Goal: Obtain resource: Obtain resource

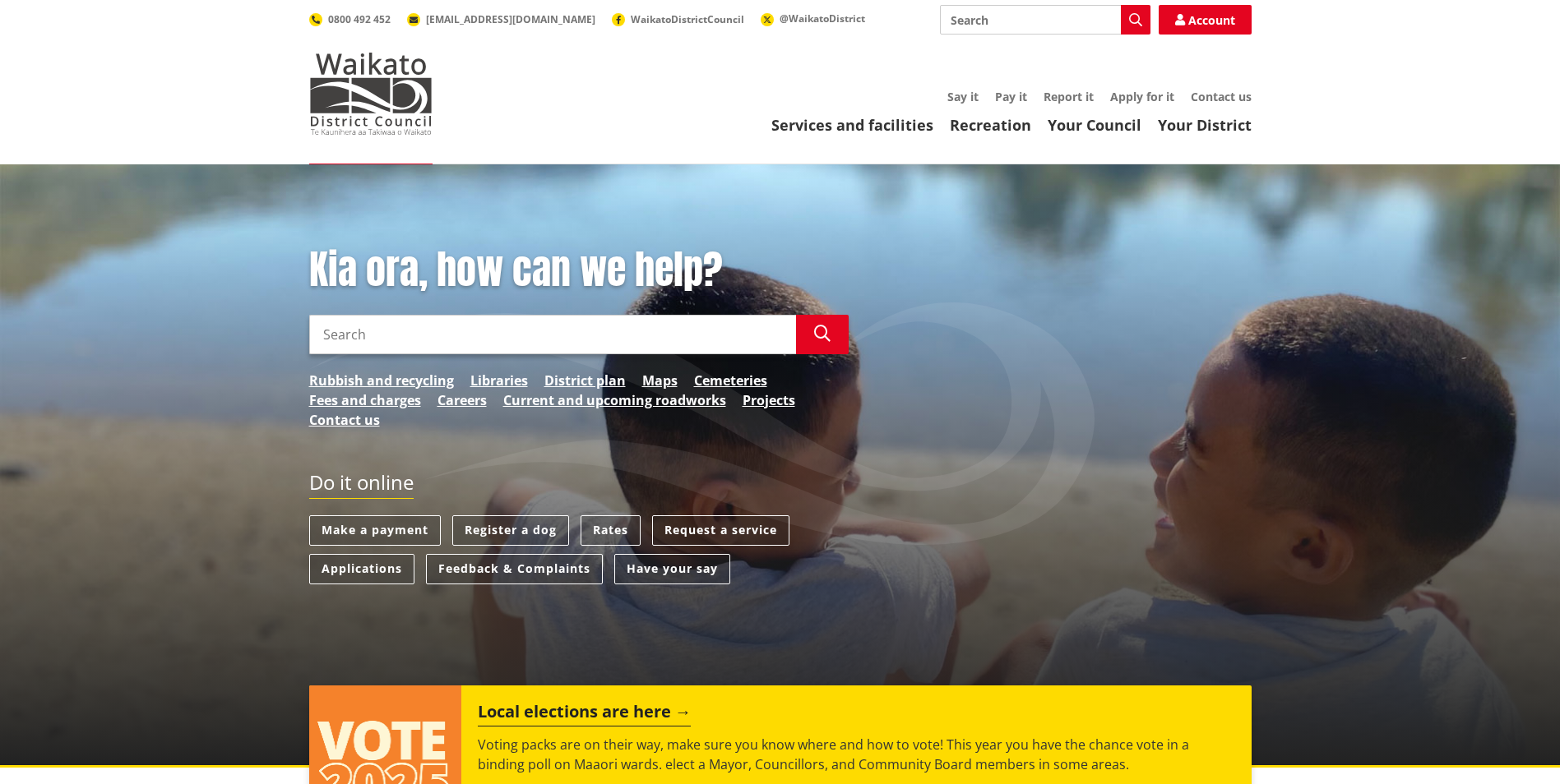
click at [591, 335] on input "Search" at bounding box center [552, 334] width 486 height 39
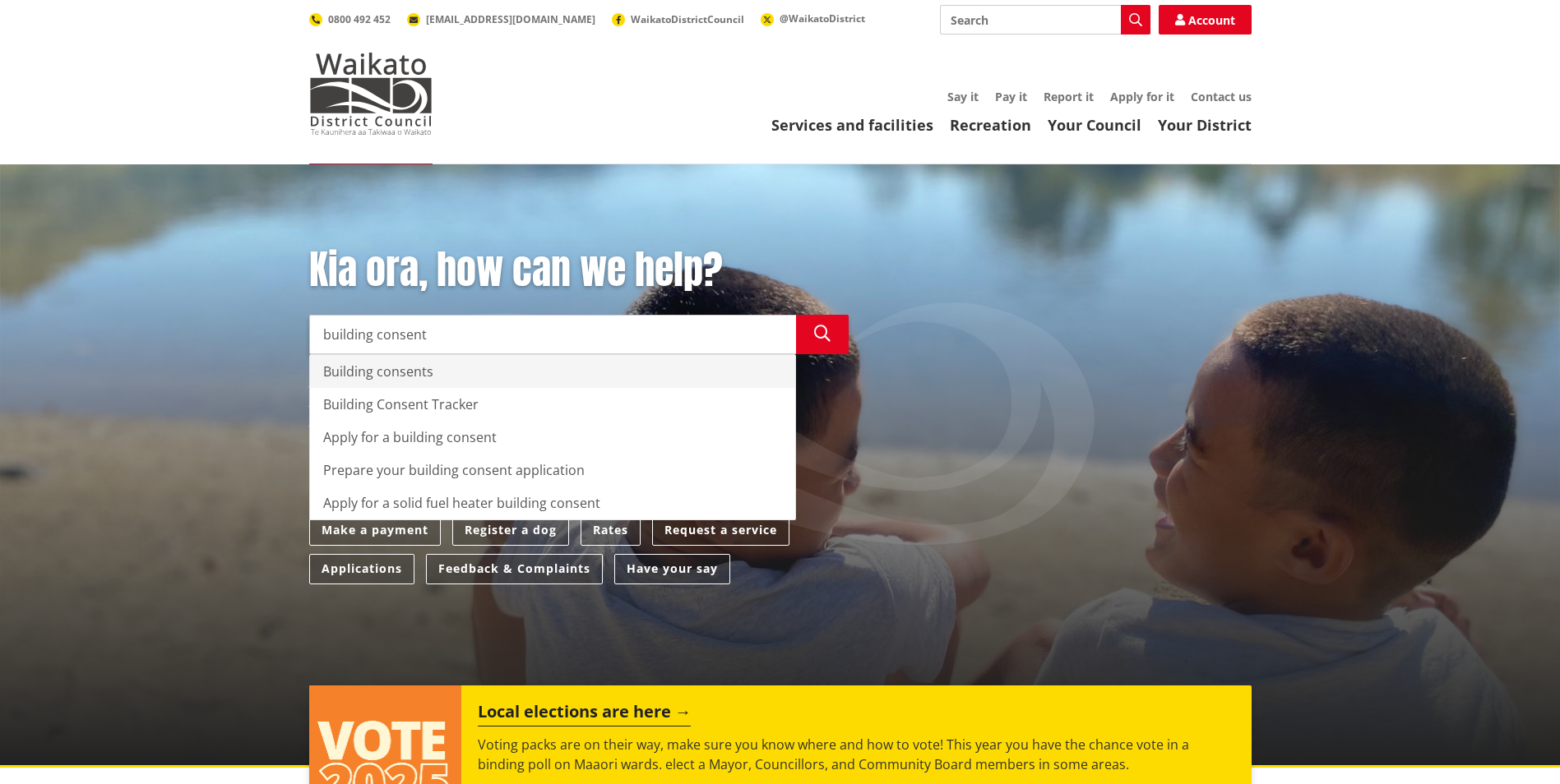
click at [407, 366] on div "Building consents" at bounding box center [552, 372] width 485 height 33
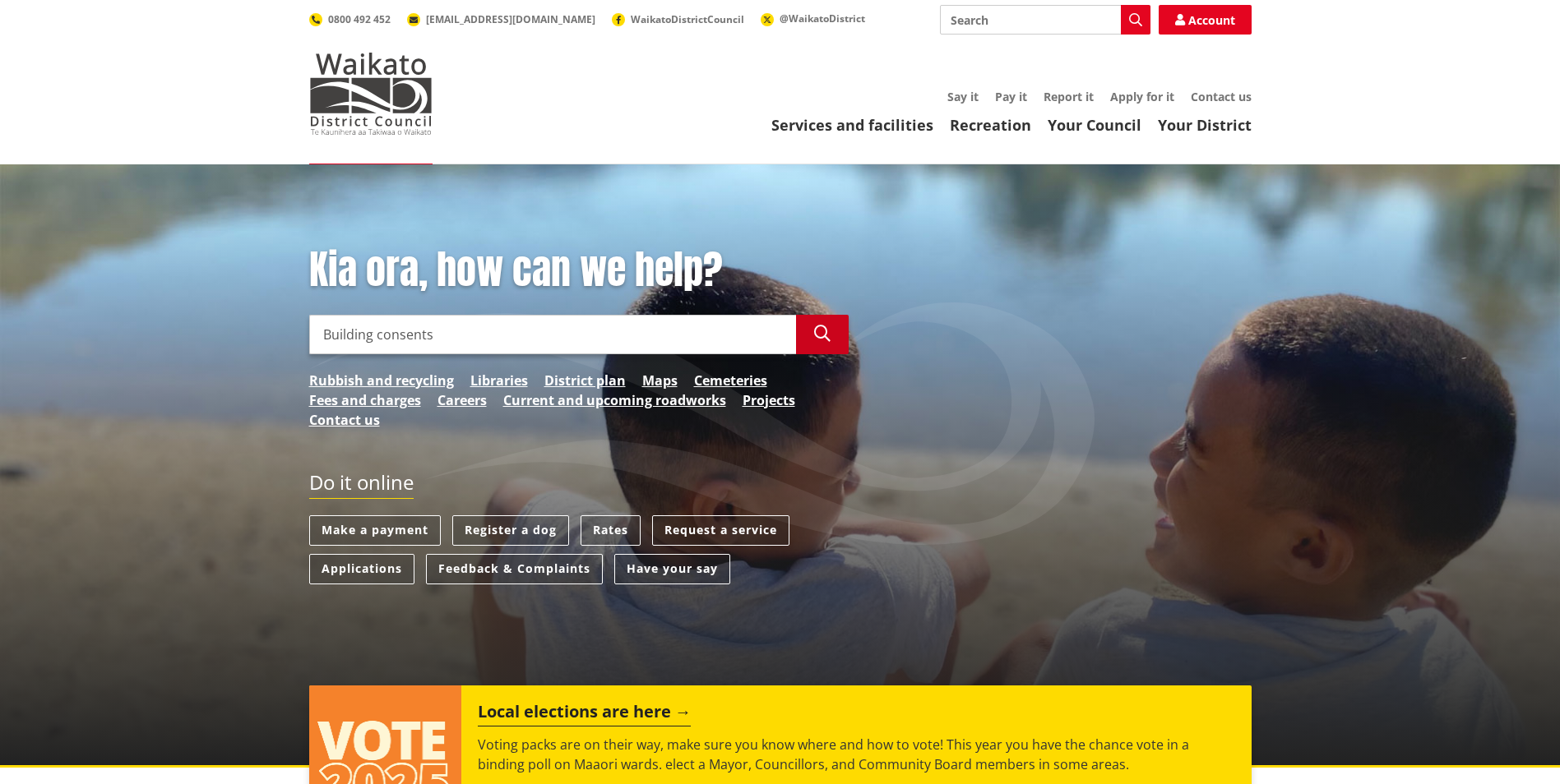
type input "Building consents"
click at [832, 338] on button "Search" at bounding box center [821, 334] width 53 height 39
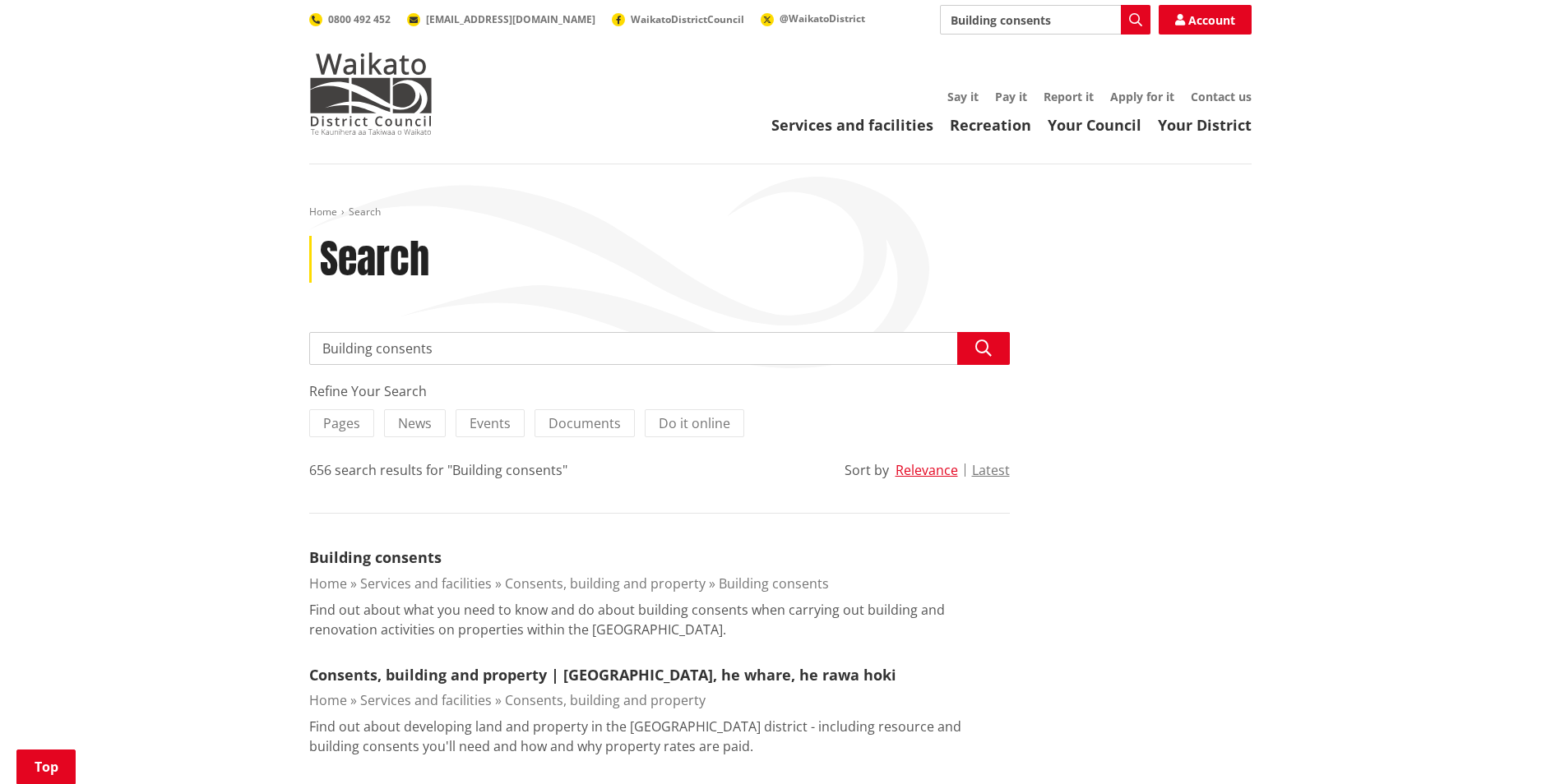
scroll to position [329, 0]
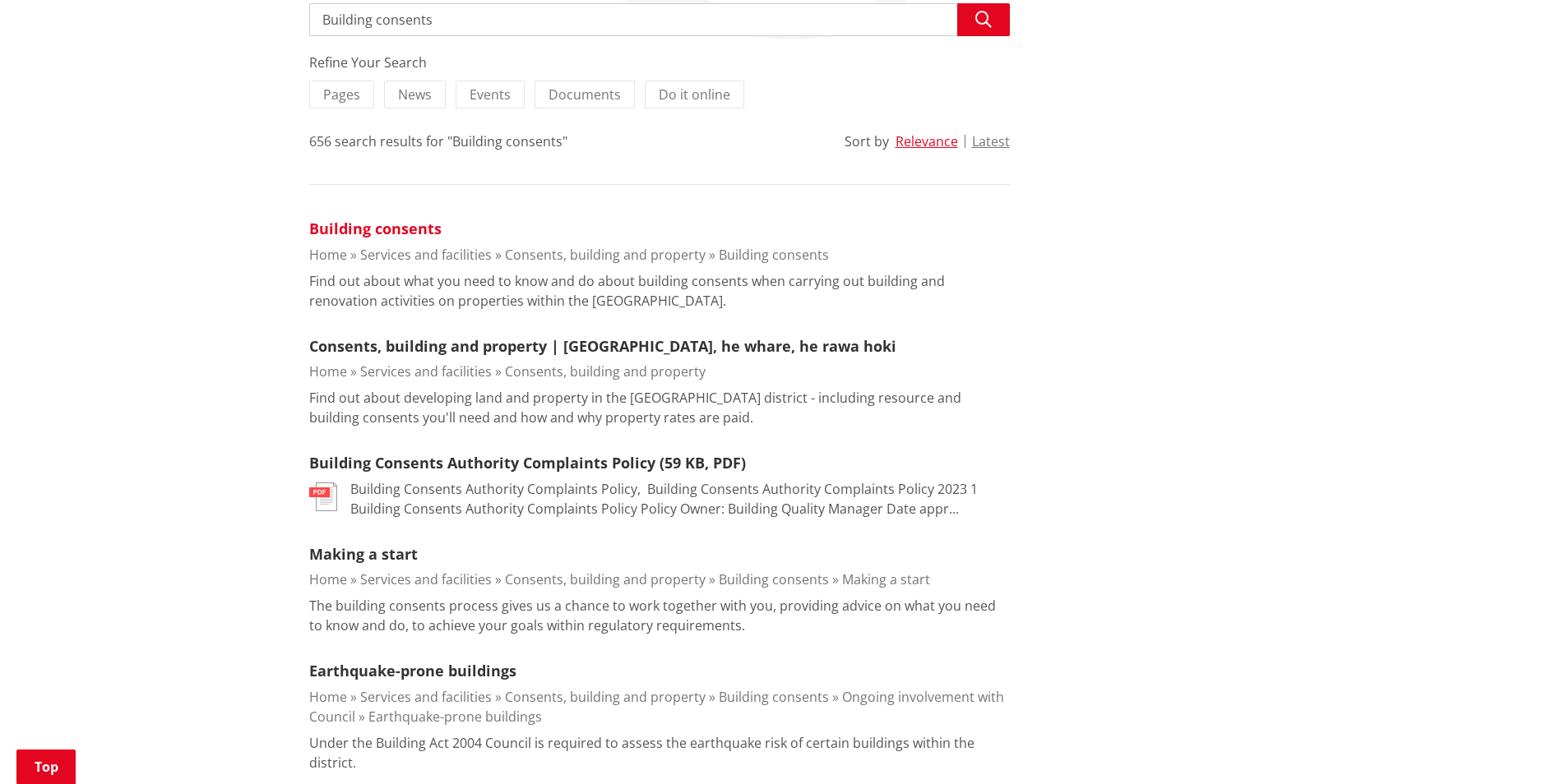
click at [386, 229] on link "Building consents" at bounding box center [375, 228] width 133 height 20
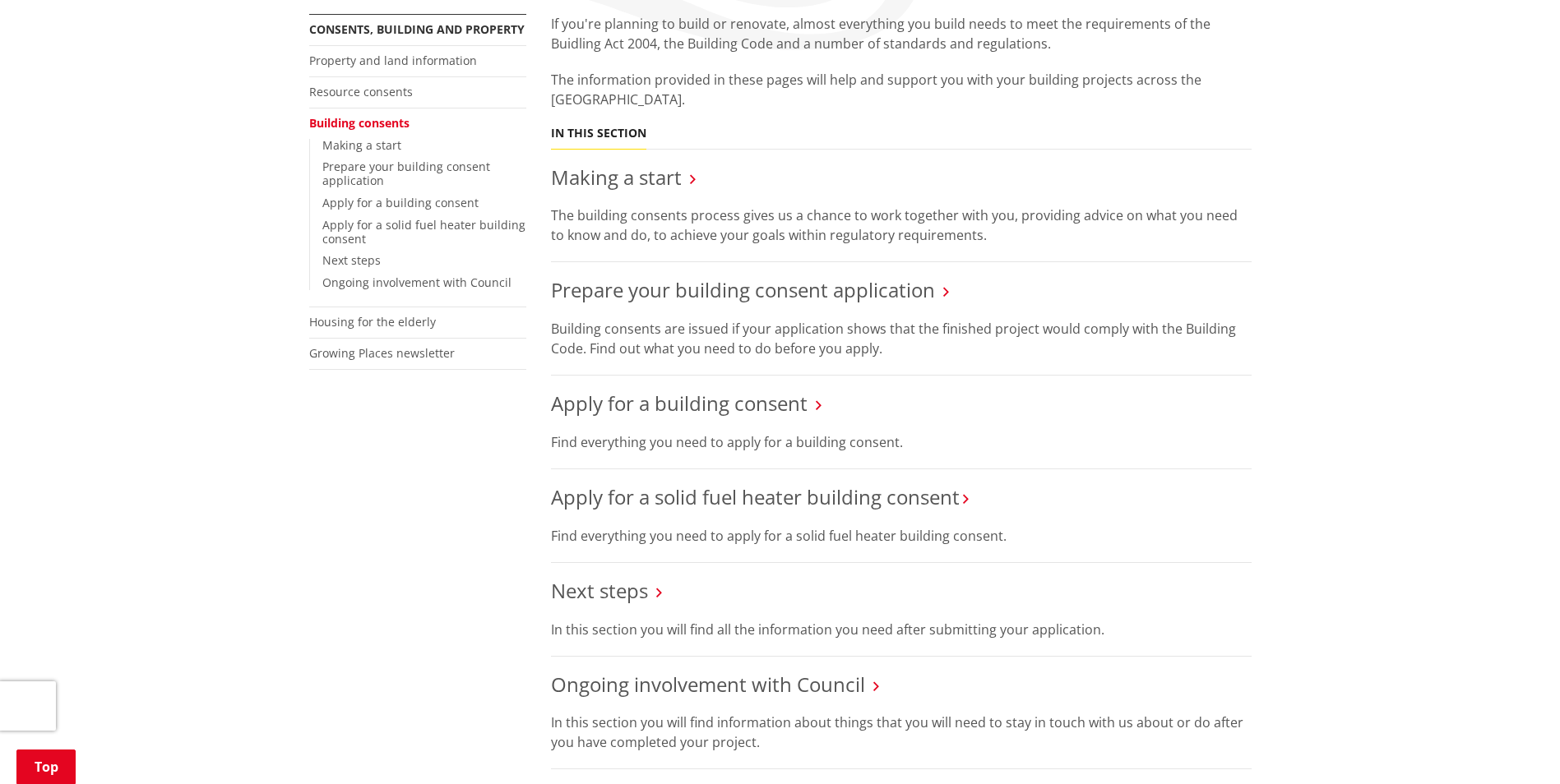
scroll to position [329, 0]
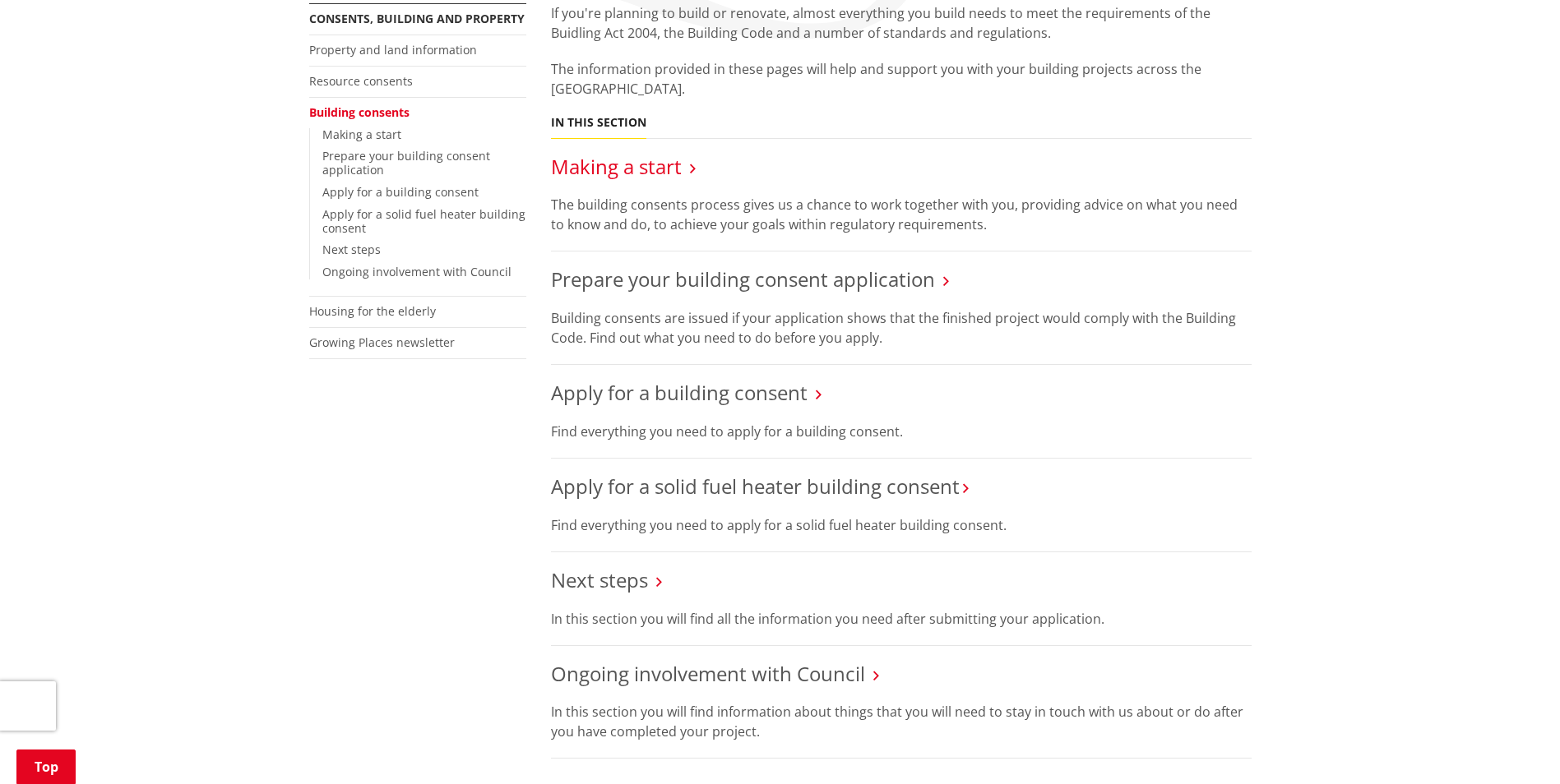
click at [647, 168] on link "Making a start" at bounding box center [616, 167] width 131 height 27
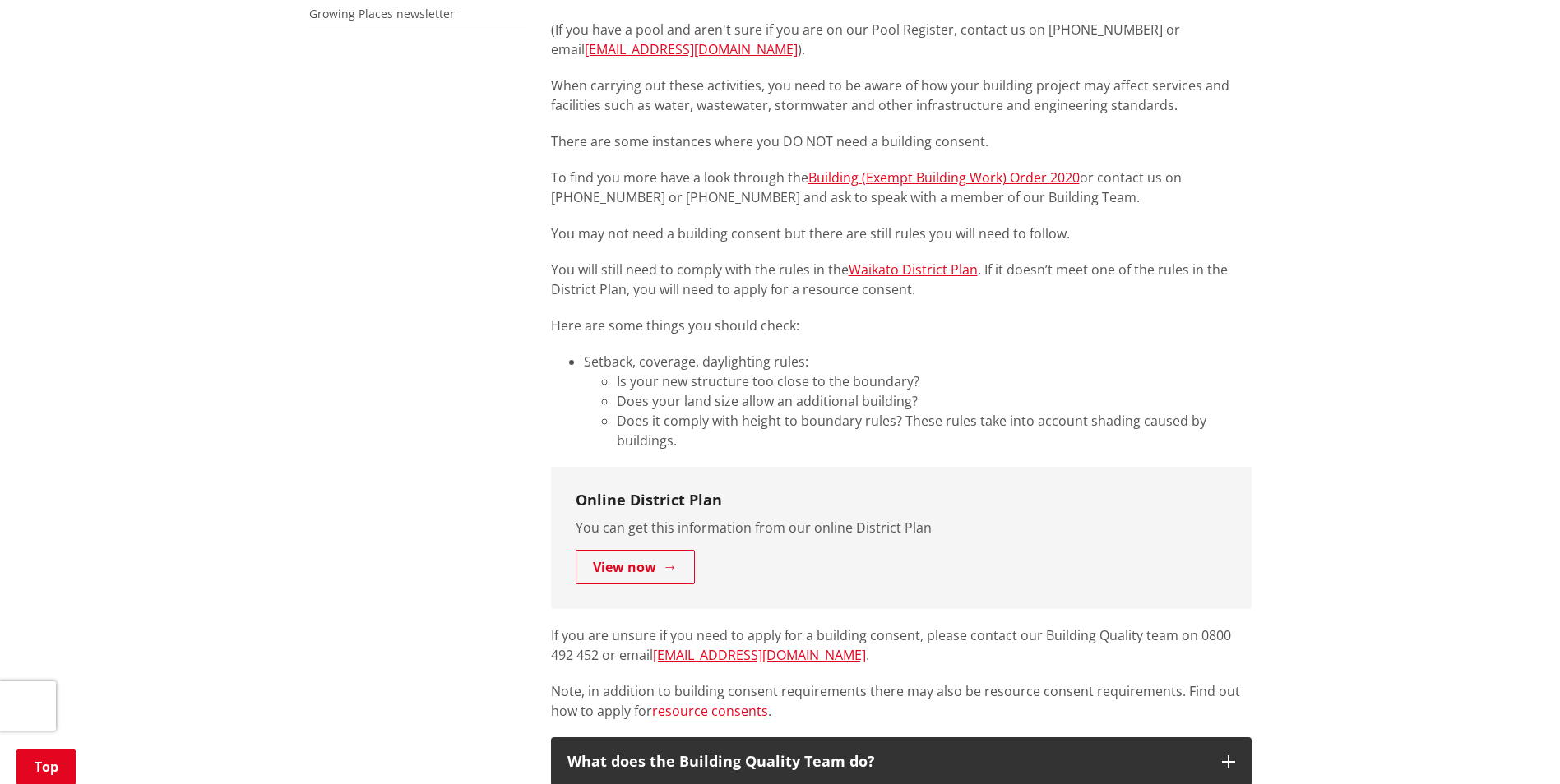
scroll to position [986, 0]
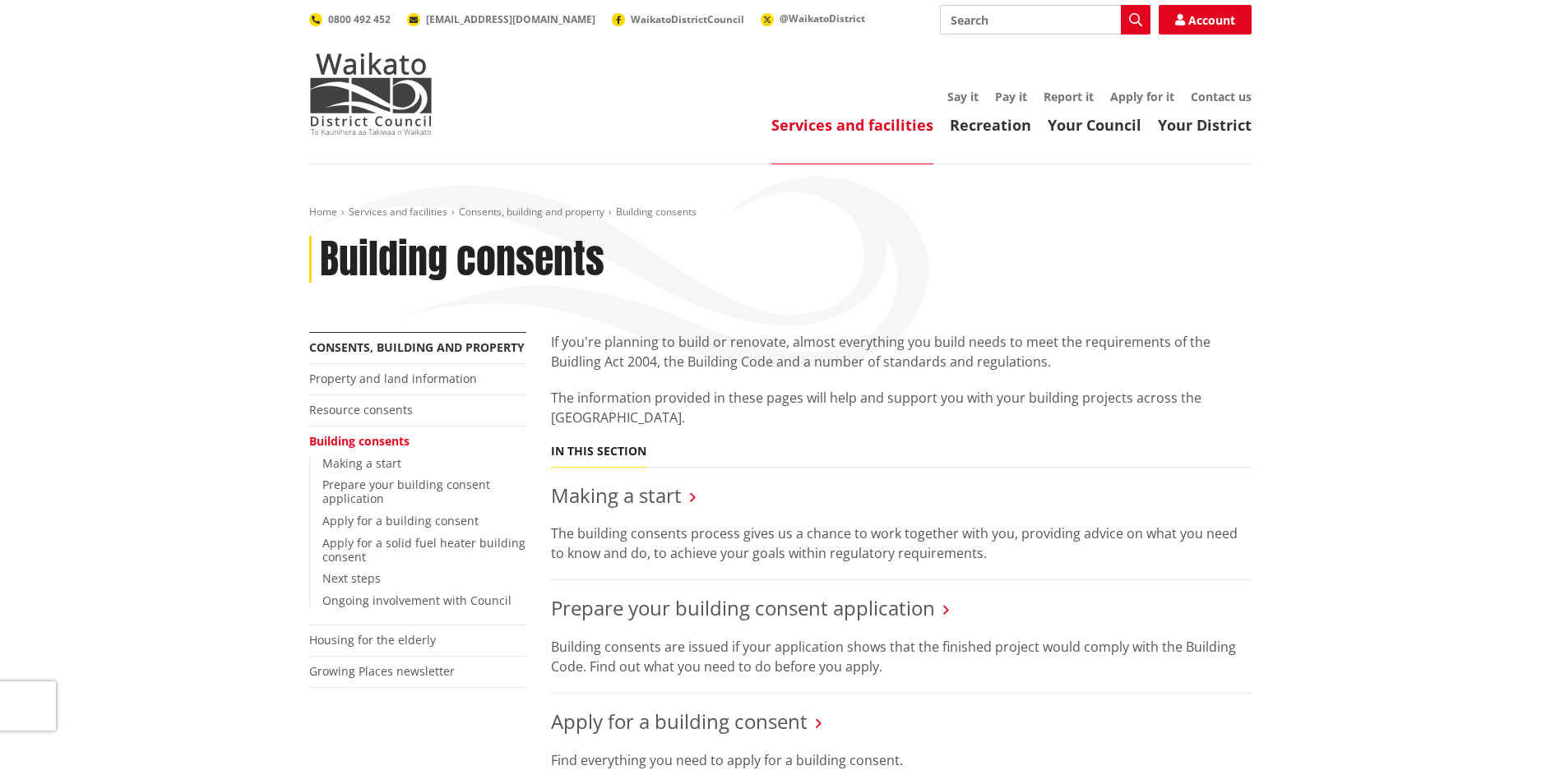
scroll to position [329, 0]
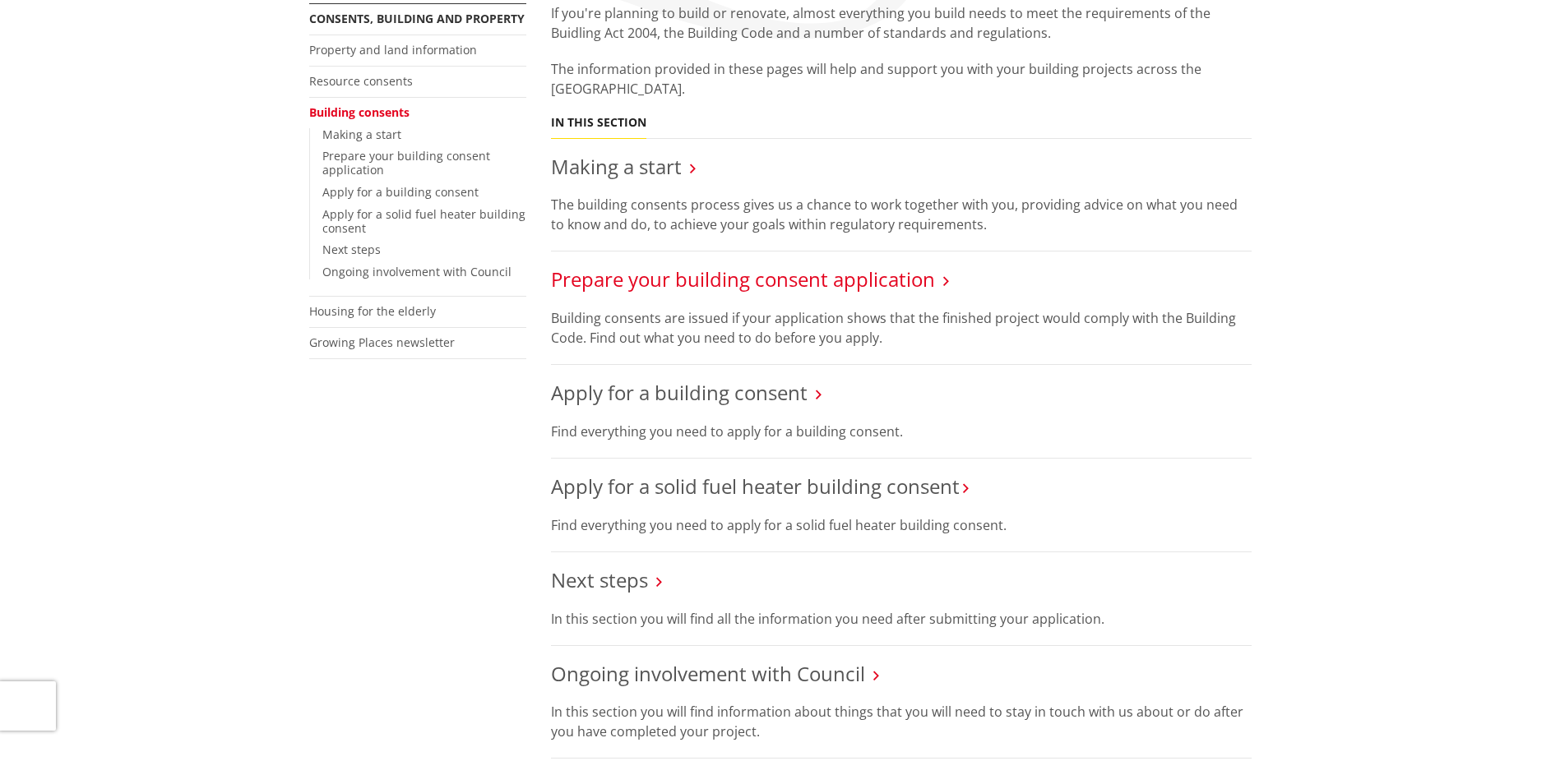
click at [797, 278] on link "Prepare your building consent application" at bounding box center [742, 279] width 384 height 27
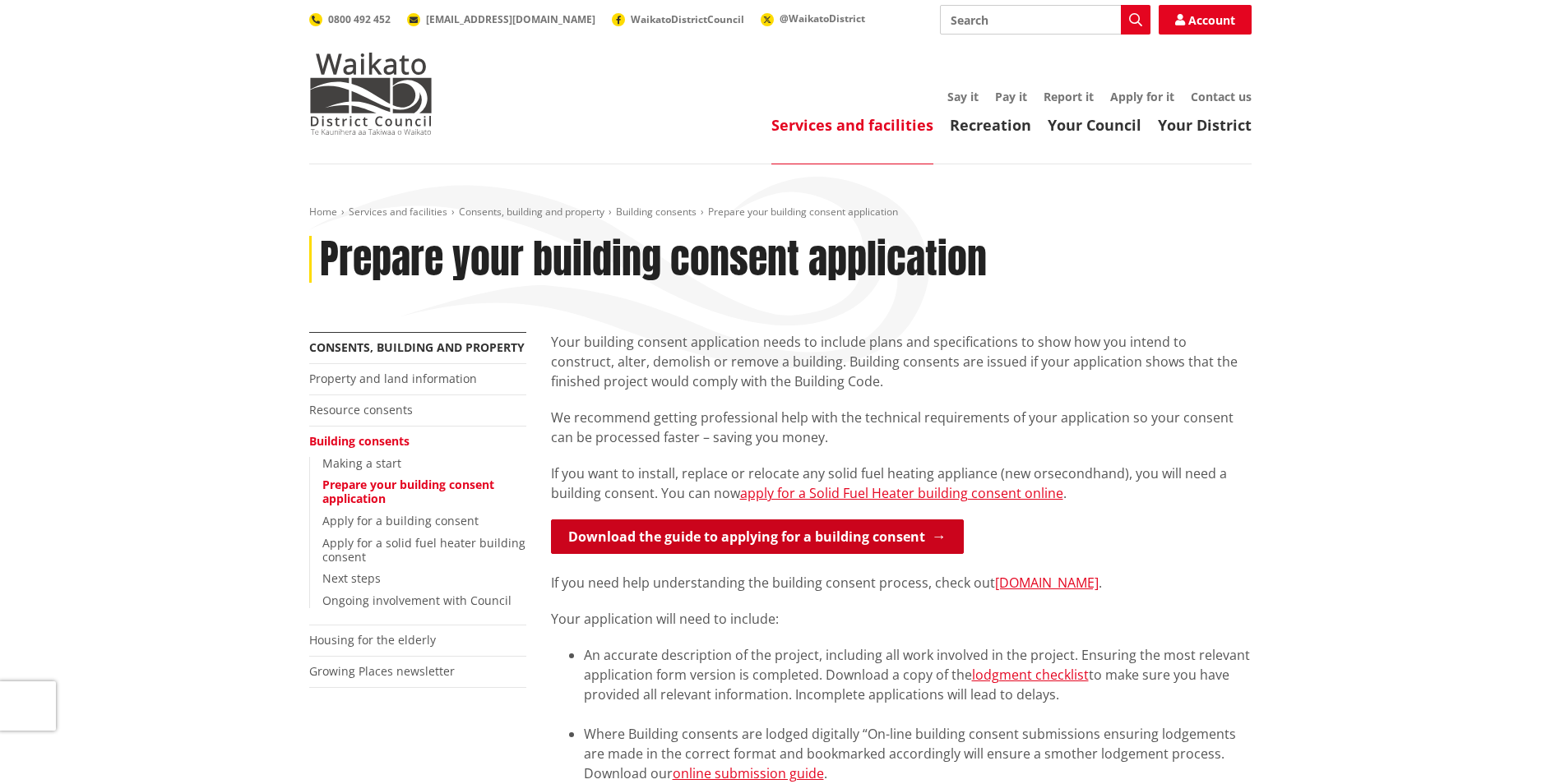
click at [821, 542] on link "Download the guide to applying for a building consent" at bounding box center [756, 536] width 412 height 35
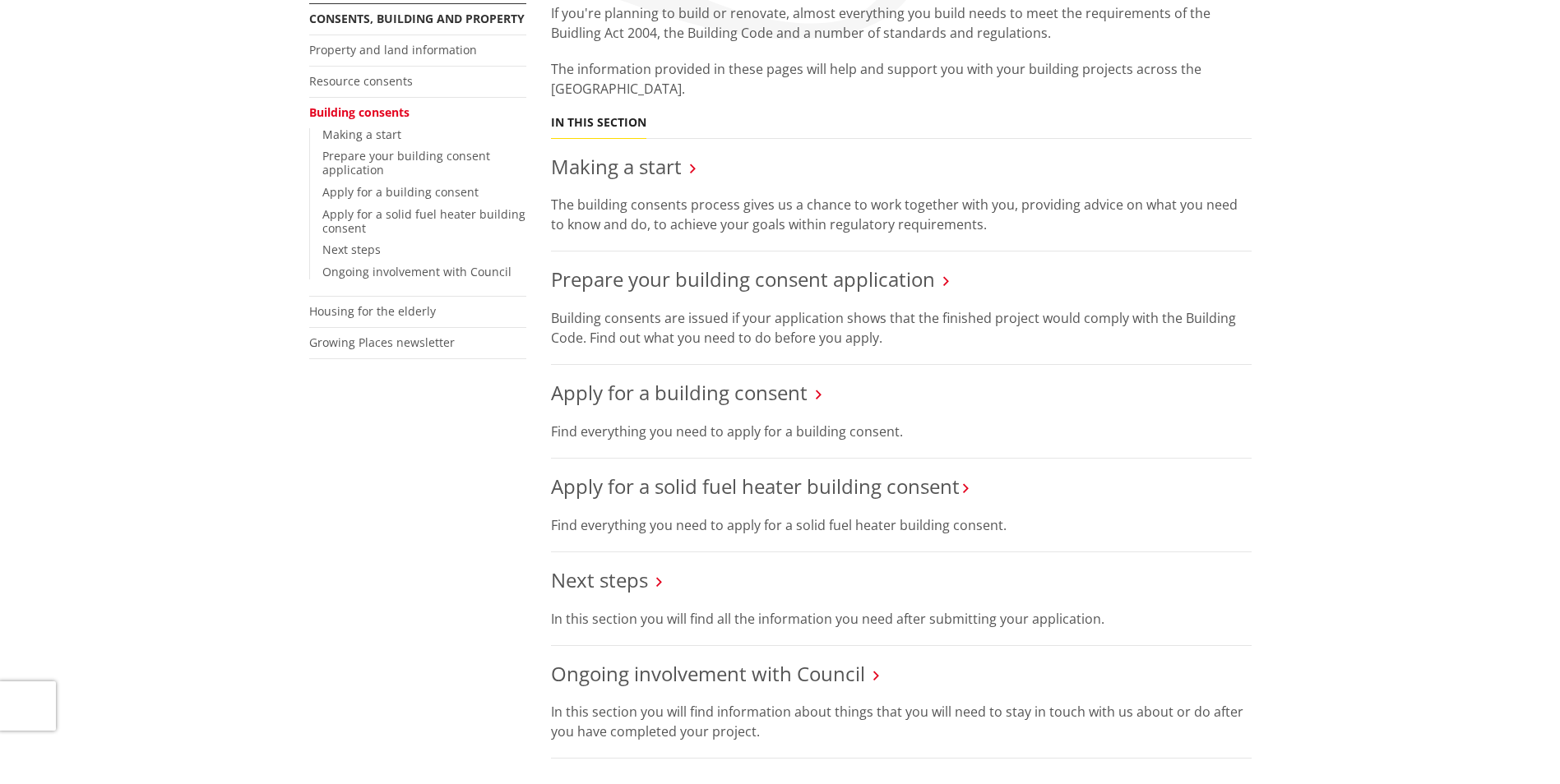
scroll to position [657, 0]
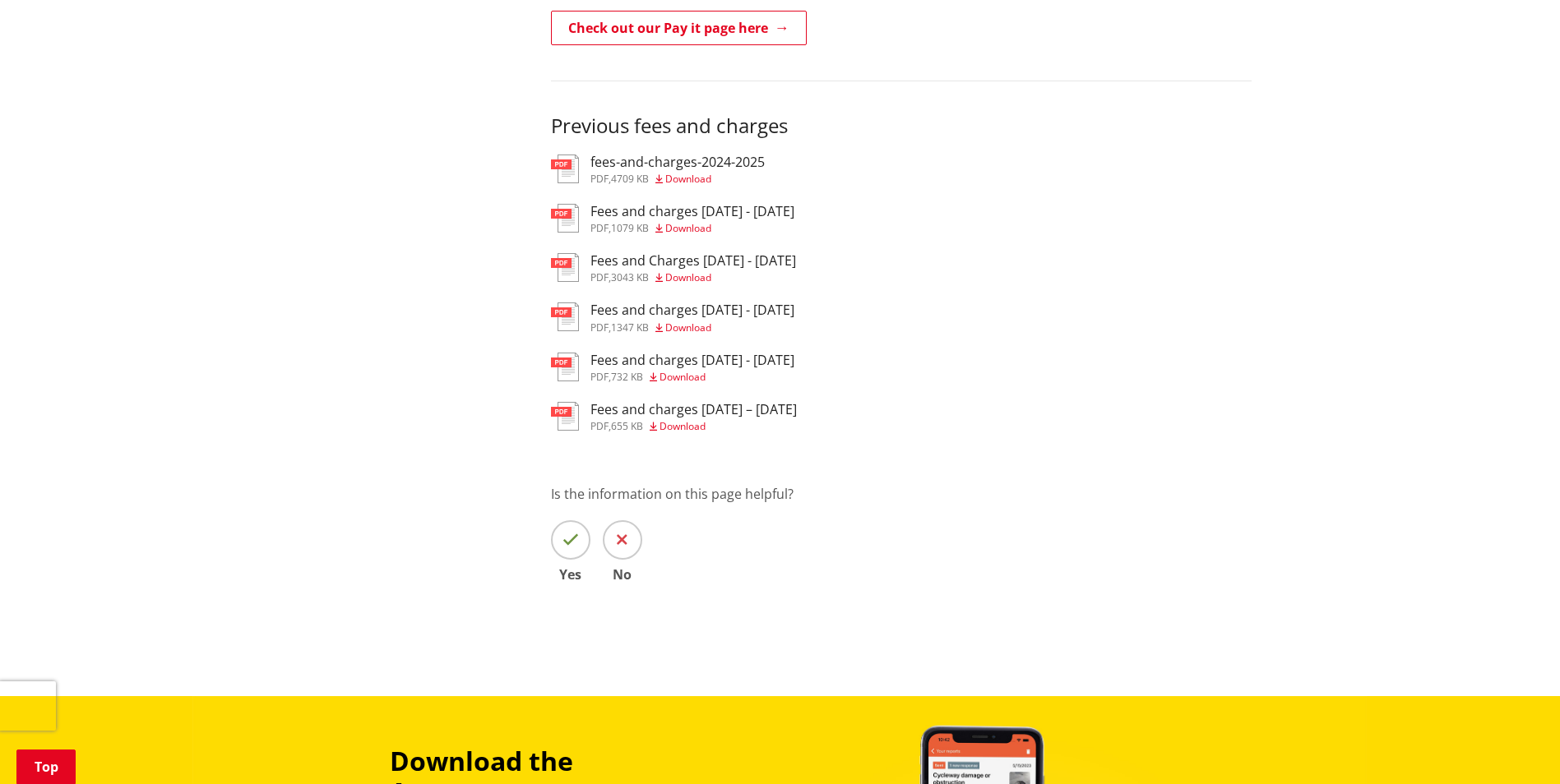
scroll to position [657, 0]
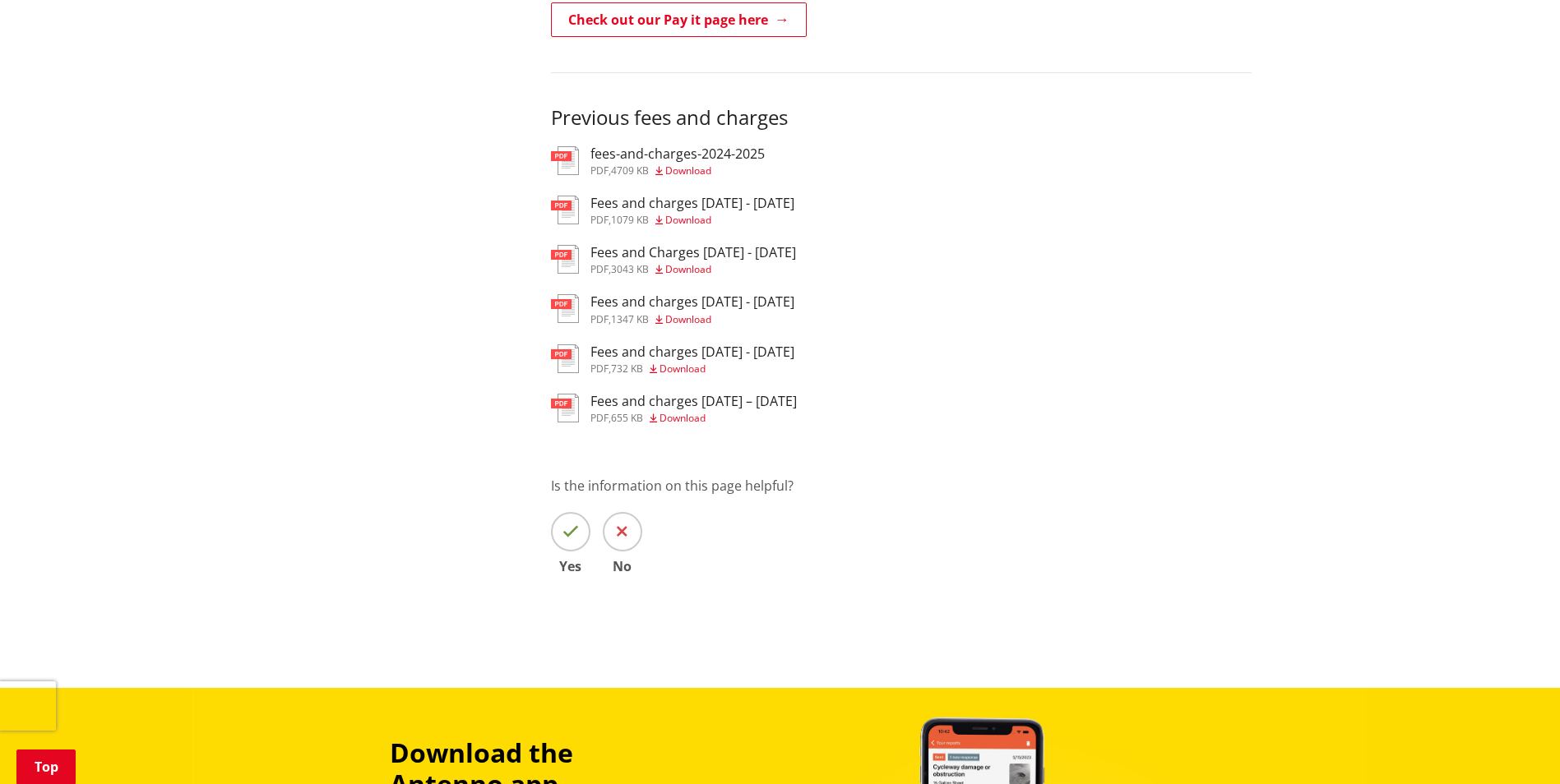
click at [688, 165] on span "Download" at bounding box center [689, 171] width 46 height 14
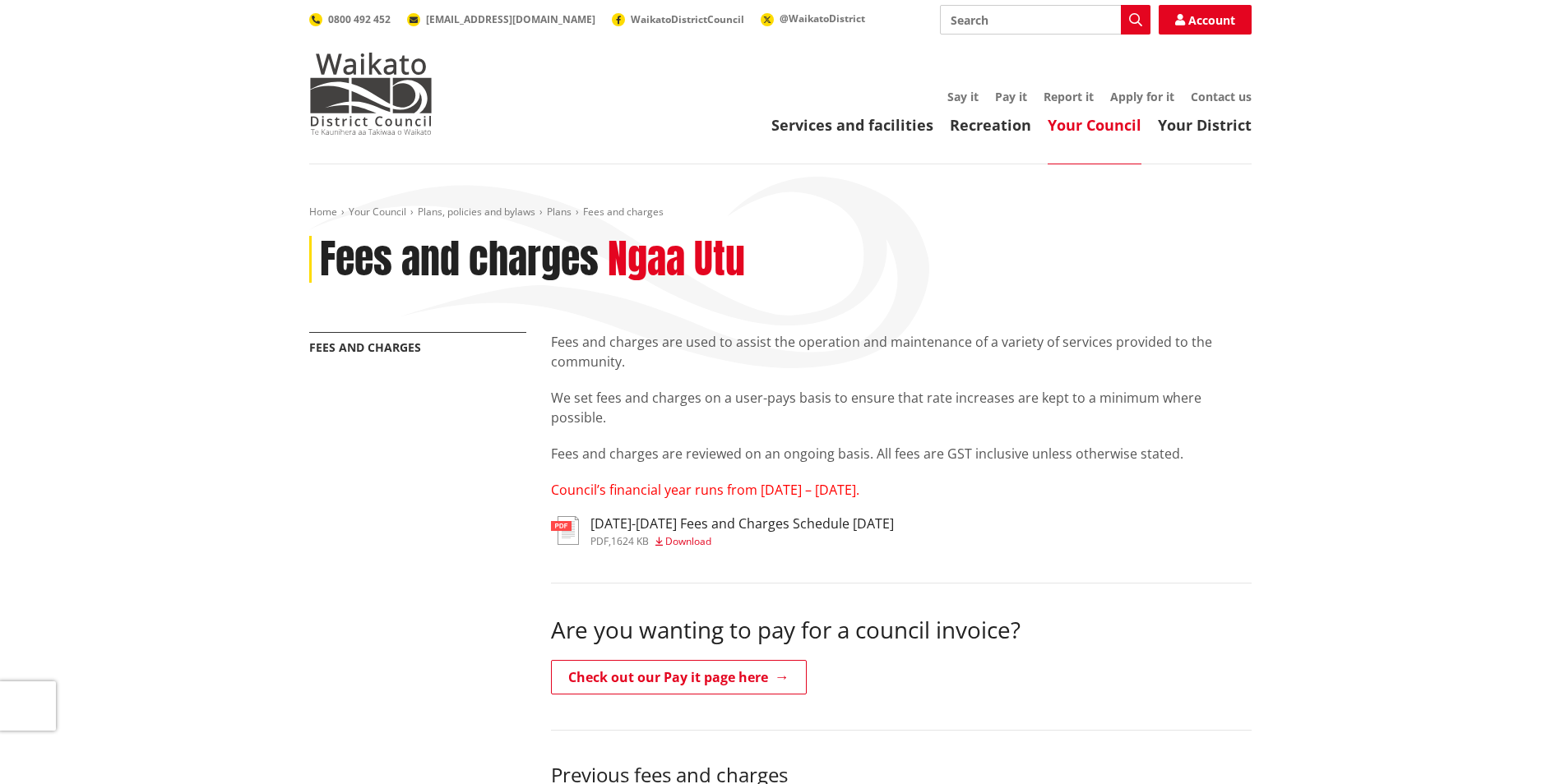
scroll to position [657, 0]
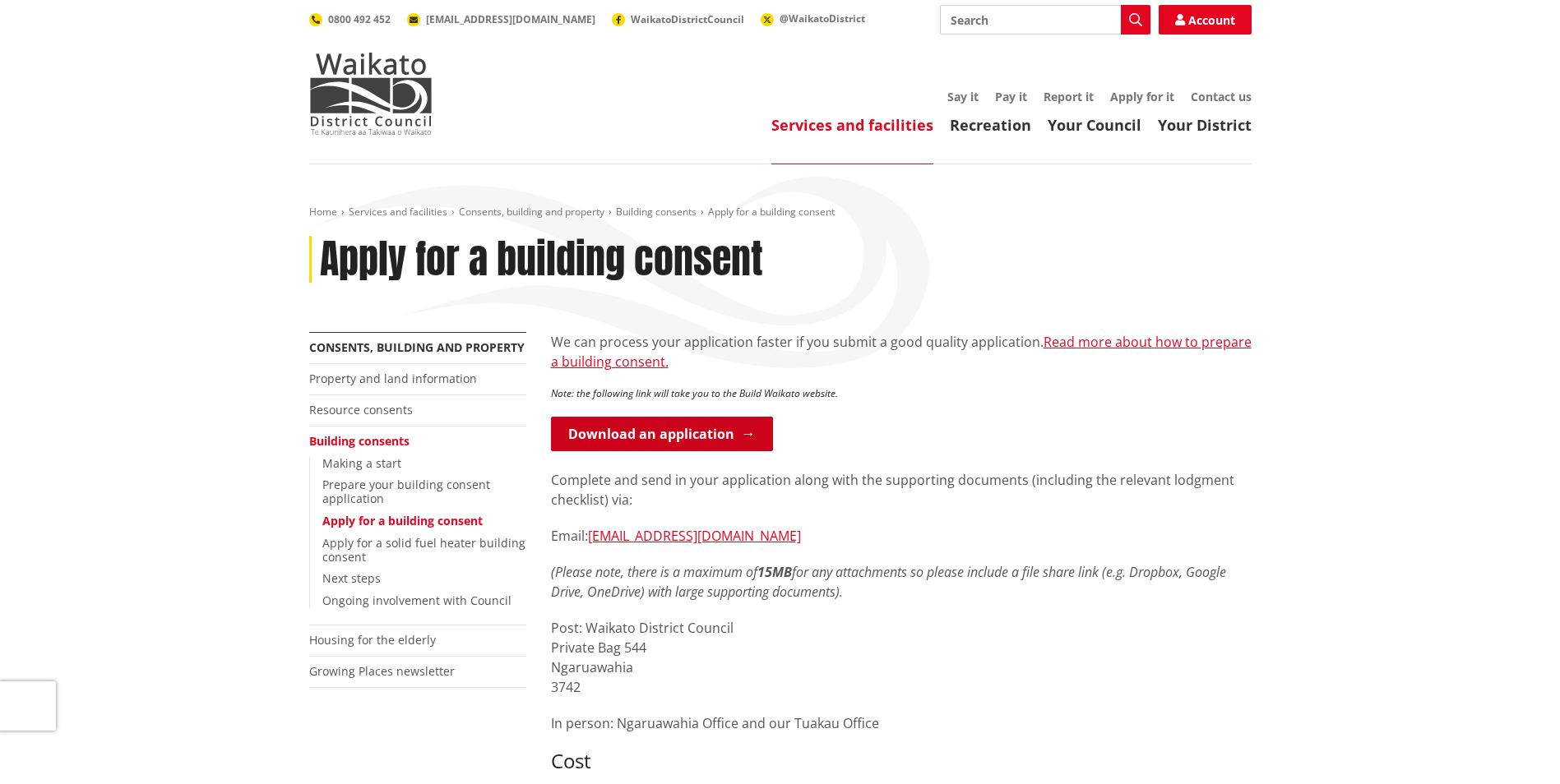
click at [688, 439] on link "Download an application" at bounding box center [661, 434] width 222 height 35
